Goal: Consume media (video, audio)

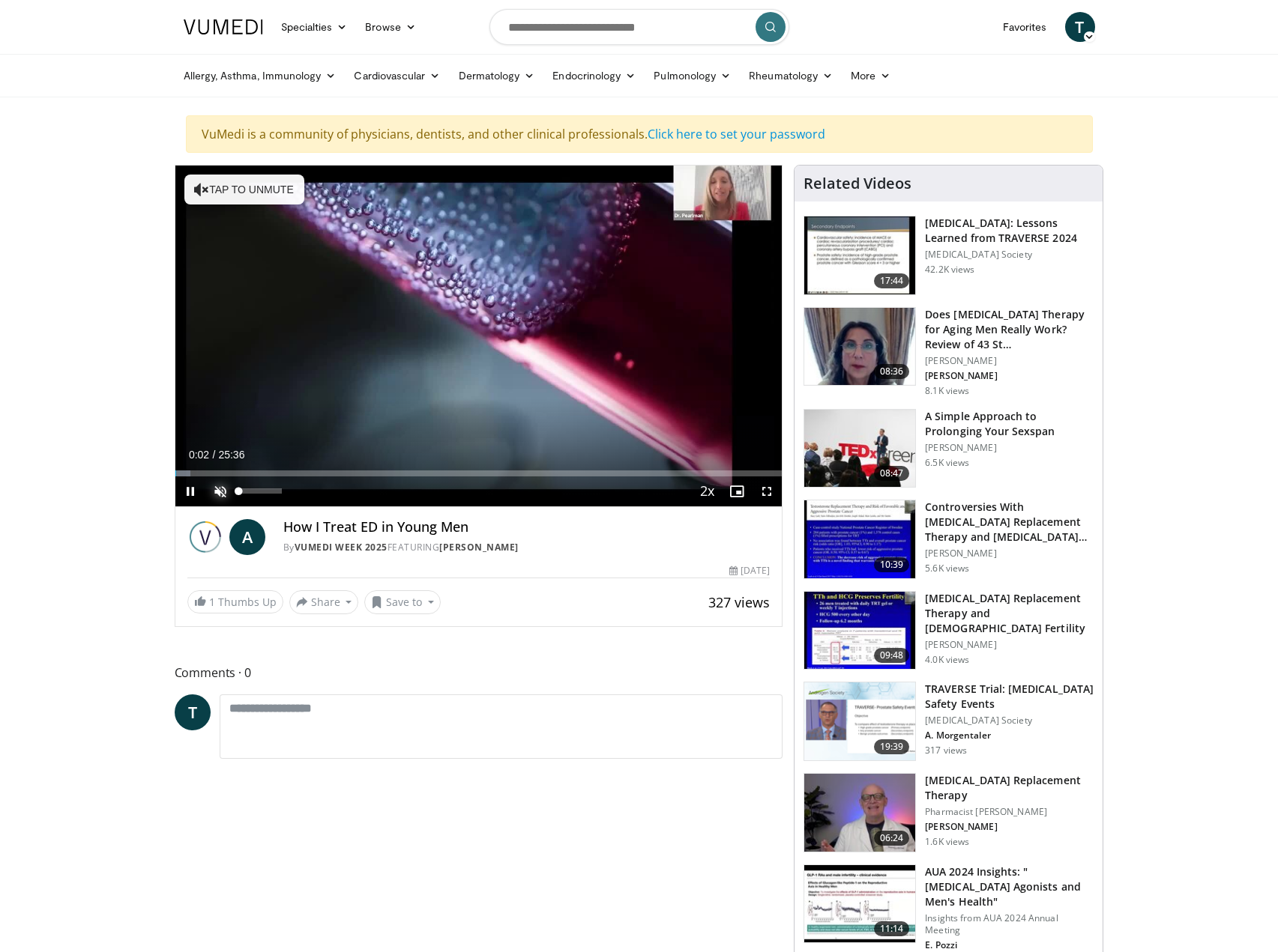
click at [224, 490] on span "Video Player" at bounding box center [220, 492] width 30 height 30
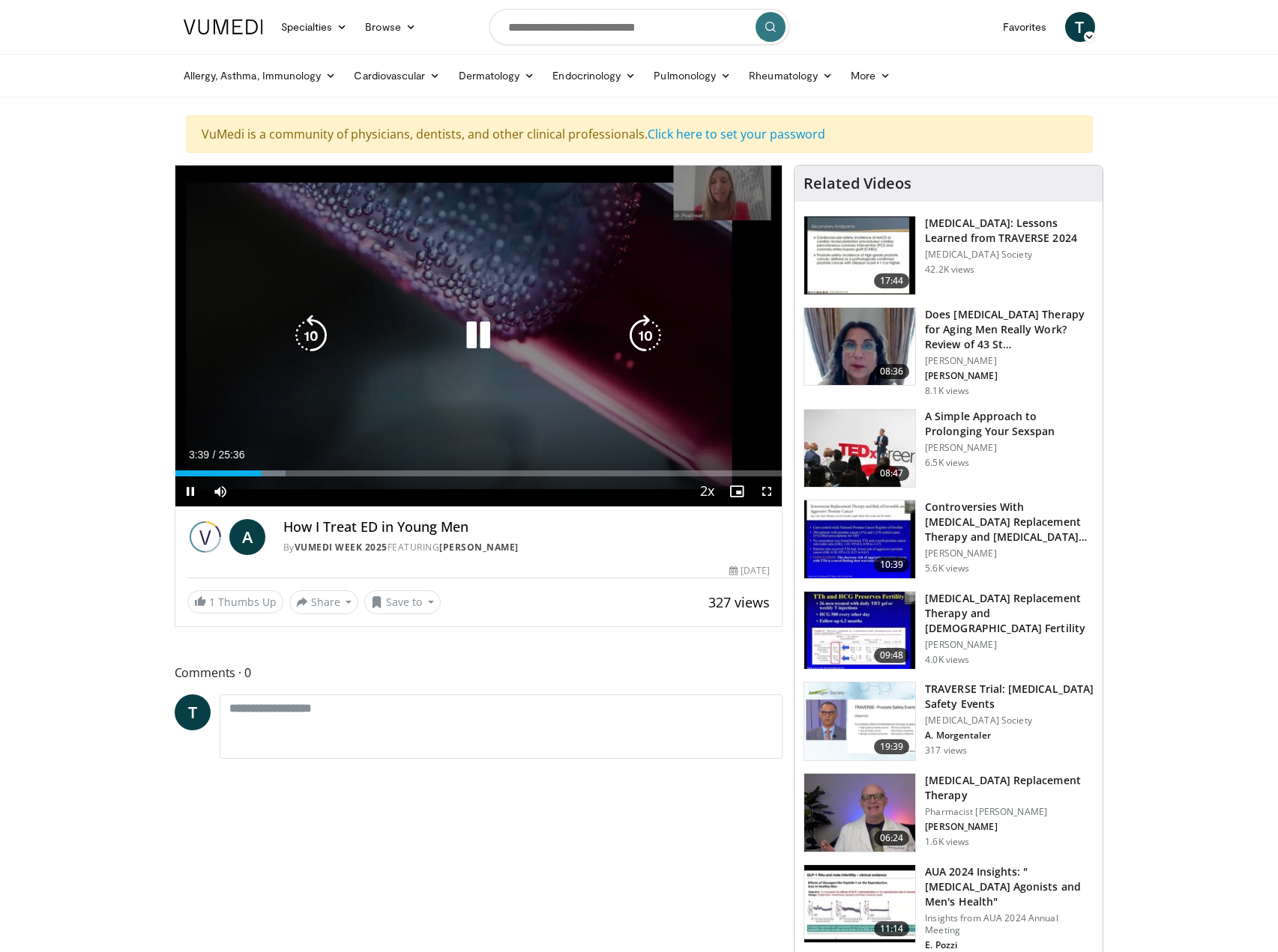
click at [482, 333] on icon "Video Player" at bounding box center [478, 335] width 42 height 42
